Goal: Check status: Check status

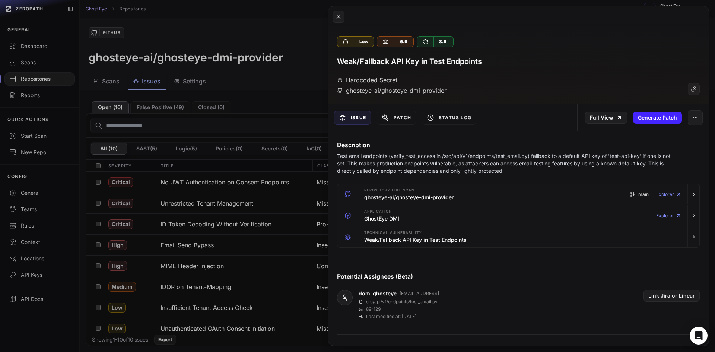
click at [286, 82] on button at bounding box center [357, 176] width 715 height 352
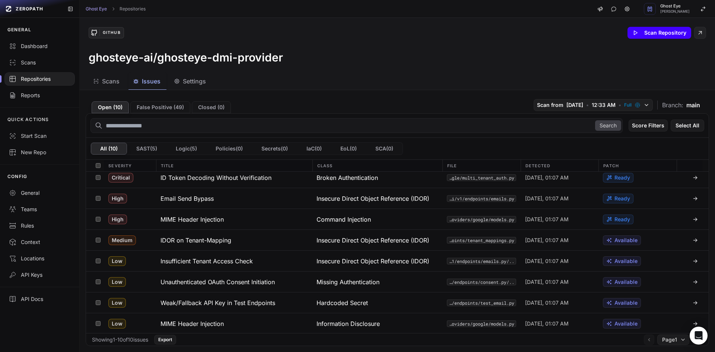
click at [644, 34] on button "Scan Repository" at bounding box center [659, 33] width 64 height 12
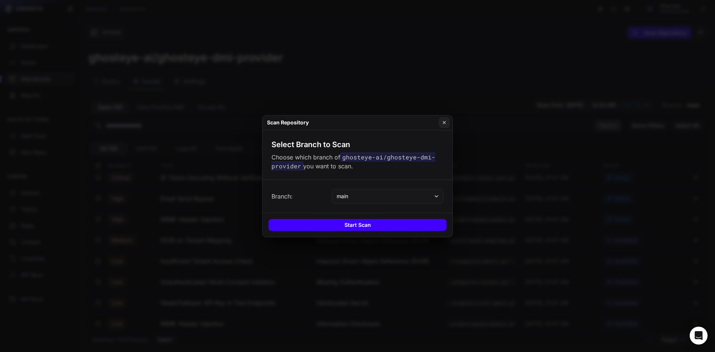
click at [396, 228] on button "Start Scan" at bounding box center [357, 225] width 178 height 12
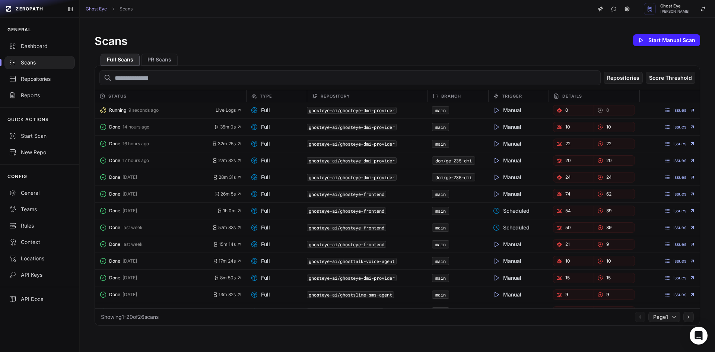
click at [204, 330] on div "Scans Start Manual Scan Full Scans PR Scans Repositories Score Threshold Status…" at bounding box center [397, 179] width 635 height 322
click at [392, 47] on div "Scans Start Manual Scan" at bounding box center [398, 40] width 606 height 15
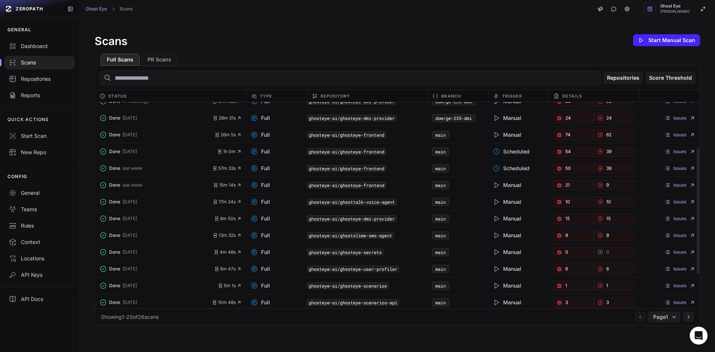
scroll to position [74, 0]
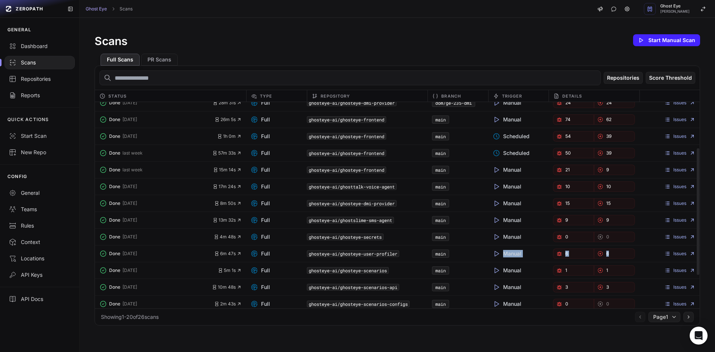
drag, startPoint x: 560, startPoint y: 254, endPoint x: 612, endPoint y: 255, distance: 51.4
click at [612, 255] on div "Done 2 weeks ago 6m 47s Full ghosteye-ai/ghosteye-user-profiler main Manual 6 6…" at bounding box center [397, 253] width 605 height 17
click at [624, 255] on link "6" at bounding box center [614, 253] width 41 height 10
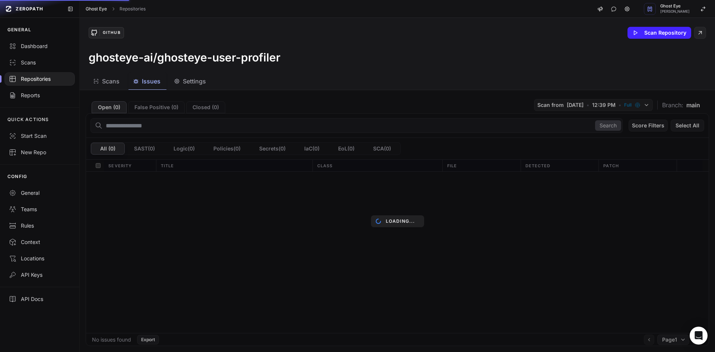
click at [103, 7] on link "Ghost Eye" at bounding box center [96, 9] width 21 height 6
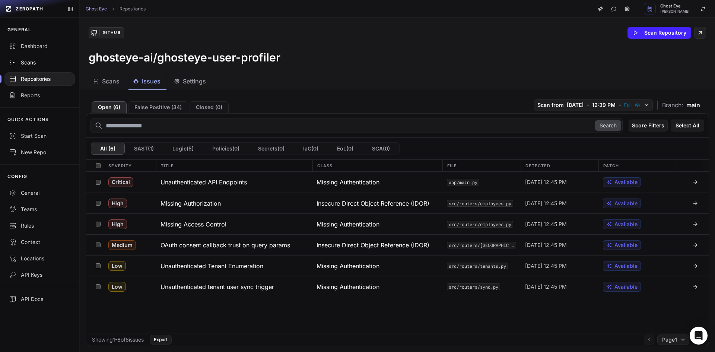
click at [29, 66] on div "Scans" at bounding box center [39, 62] width 61 height 7
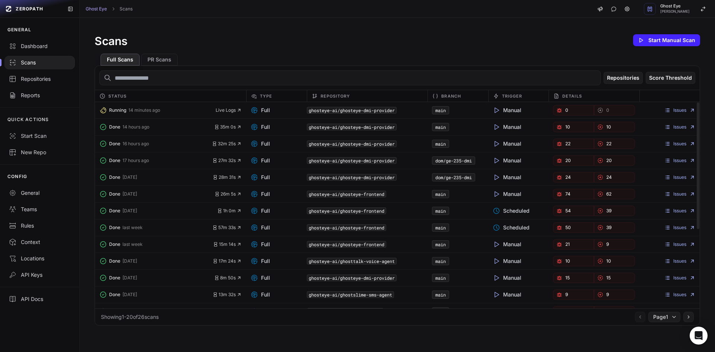
click at [330, 67] on div "Repositories Score Threshold" at bounding box center [397, 78] width 605 height 24
click at [565, 113] on link "7" at bounding box center [573, 110] width 41 height 10
click at [597, 110] on icon "button" at bounding box center [600, 110] width 6 height 6
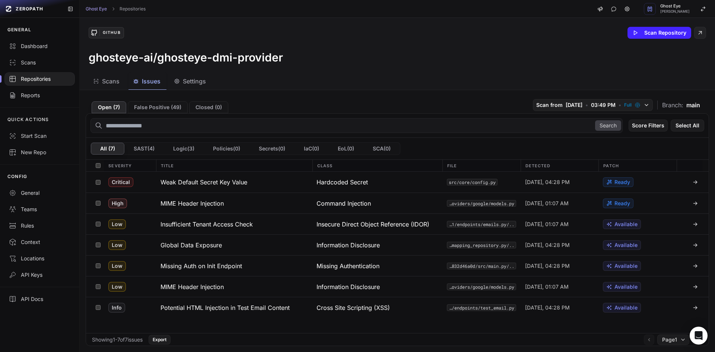
click at [409, 97] on div "Open ( 7 ) False Positive ( 49 ) Closed ( 0 ) Scan from [DATE] • 03:49 PM • Ful…" at bounding box center [397, 104] width 623 height 17
click at [433, 96] on div "Open ( 7 ) False Positive ( 49 ) Closed ( 0 ) Scan from [DATE] • 03:49 PM • Ful…" at bounding box center [397, 104] width 623 height 17
click at [410, 87] on div "Scans Issues Settings" at bounding box center [388, 81] width 617 height 17
click at [308, 97] on div "Open ( 7 ) False Positive ( 49 ) Closed ( 0 ) Scan from [DATE] • 03:49 PM • Ful…" at bounding box center [397, 104] width 623 height 17
click at [100, 10] on link "Ghost Eye" at bounding box center [96, 9] width 21 height 6
